Goal: Information Seeking & Learning: Learn about a topic

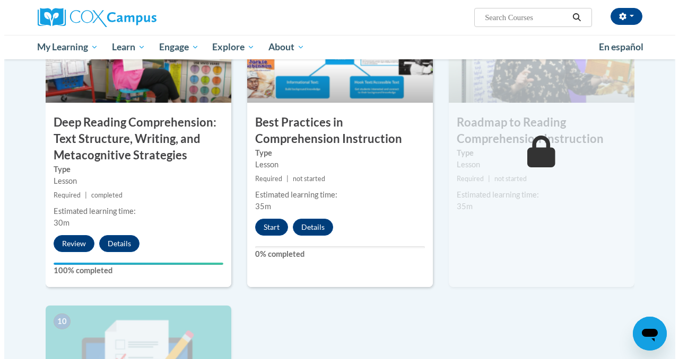
scroll to position [873, 0]
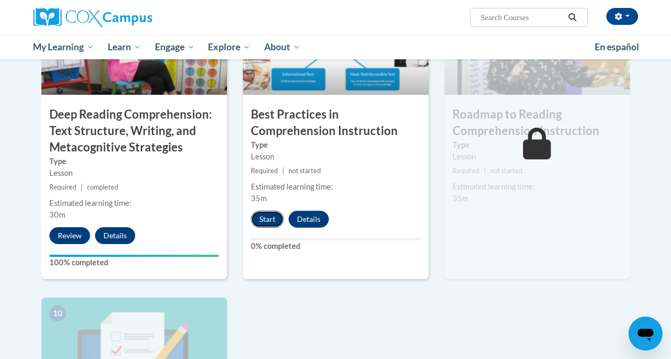
click at [273, 226] on button "Start" at bounding box center [267, 219] width 33 height 17
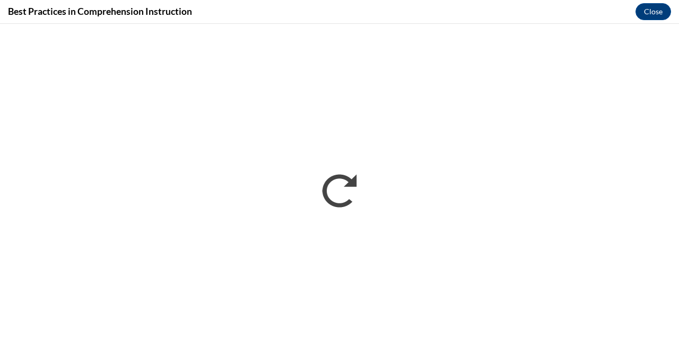
scroll to position [0, 0]
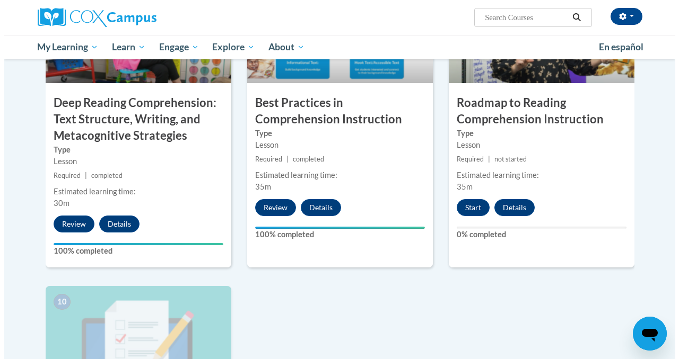
scroll to position [881, 0]
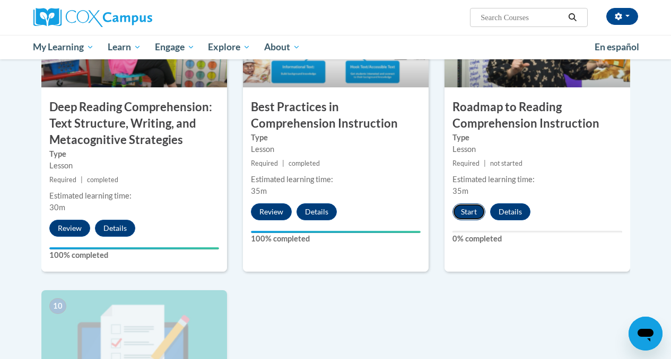
click at [467, 210] on button "Start" at bounding box center [468, 212] width 33 height 17
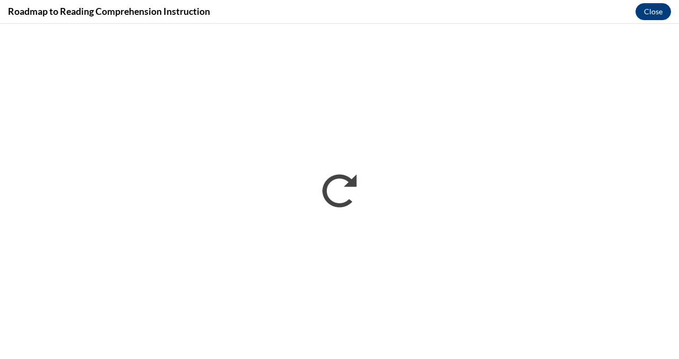
scroll to position [0, 0]
